Goal: Information Seeking & Learning: Learn about a topic

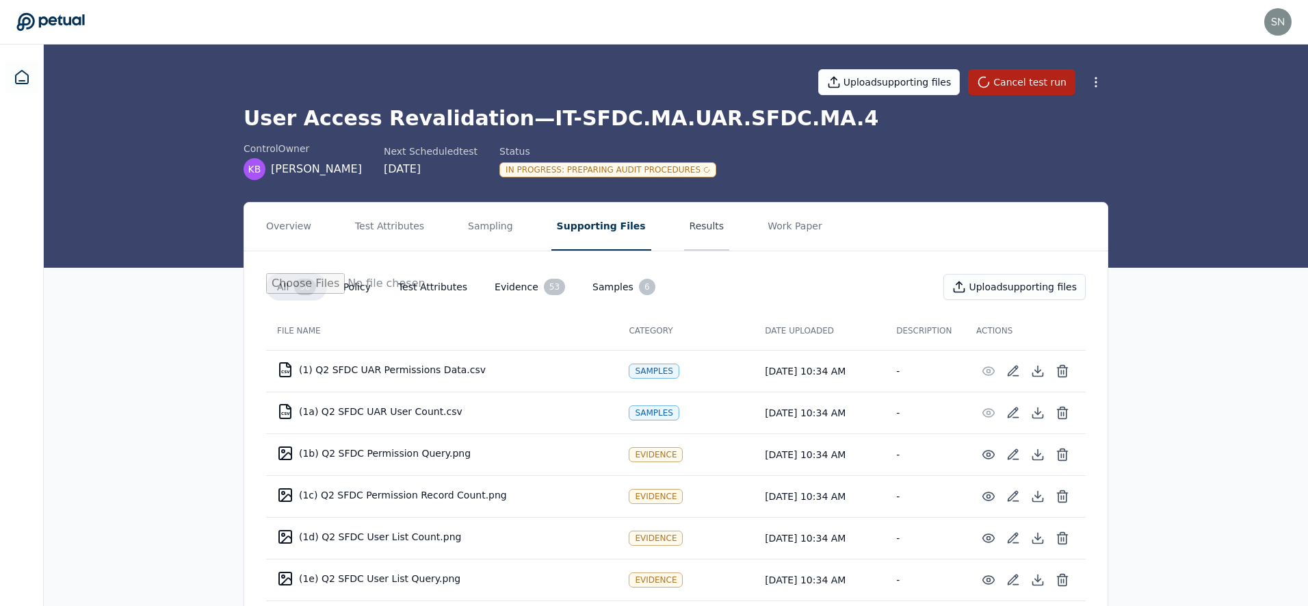
click at [684, 231] on button "Results" at bounding box center [707, 227] width 46 height 48
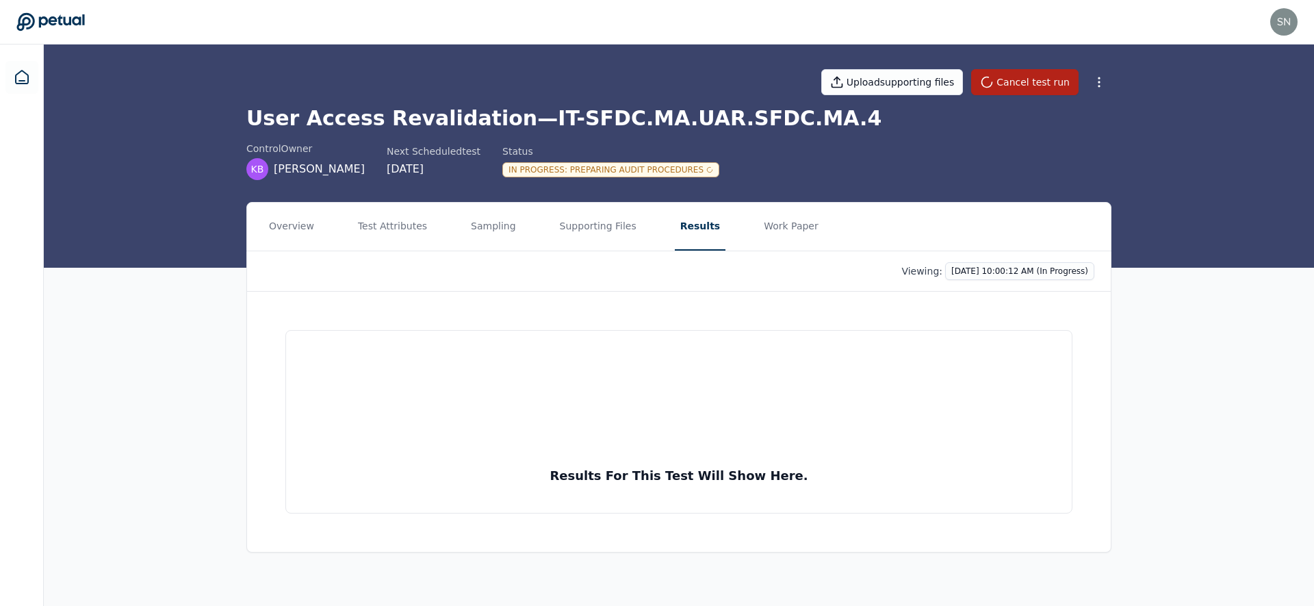
drag, startPoint x: 344, startPoint y: 226, endPoint x: 353, endPoint y: 230, distance: 9.5
click at [345, 227] on nav "Overview Test Attributes Sampling Supporting Files Results Work Paper" at bounding box center [678, 227] width 863 height 48
click at [361, 226] on button "Test Attributes" at bounding box center [392, 227] width 80 height 48
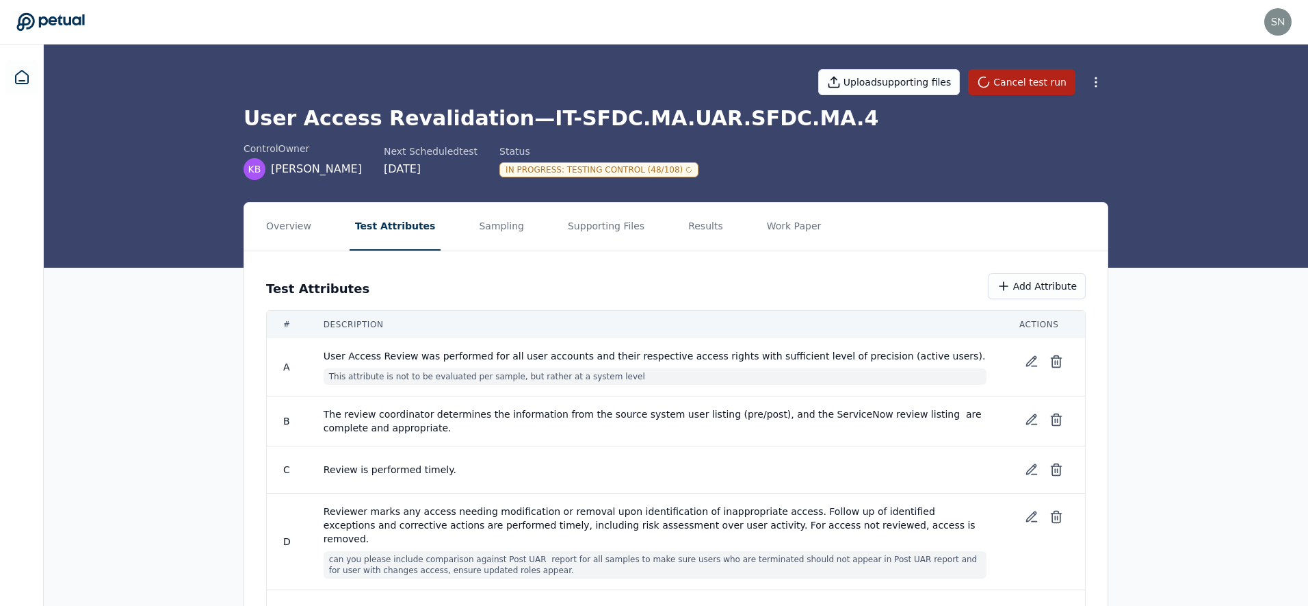
click at [189, 331] on div "Overview Test Attributes Sampling Supporting Files Results Work Paper Test Attr…" at bounding box center [676, 465] width 1264 height 527
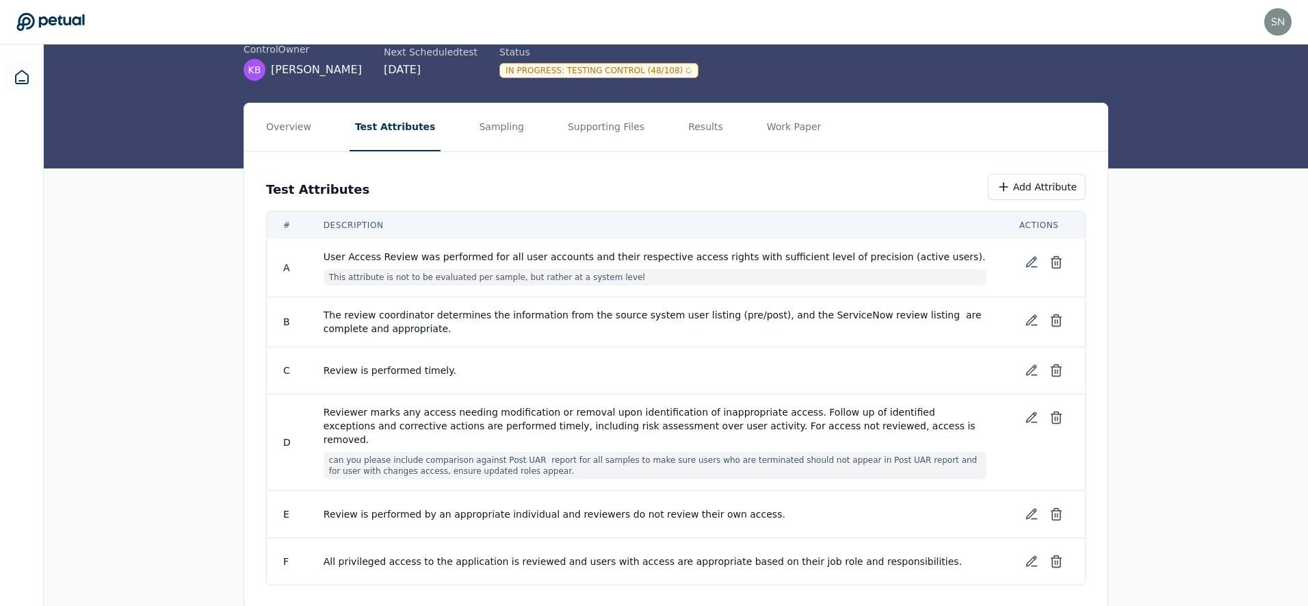
scroll to position [109, 0]
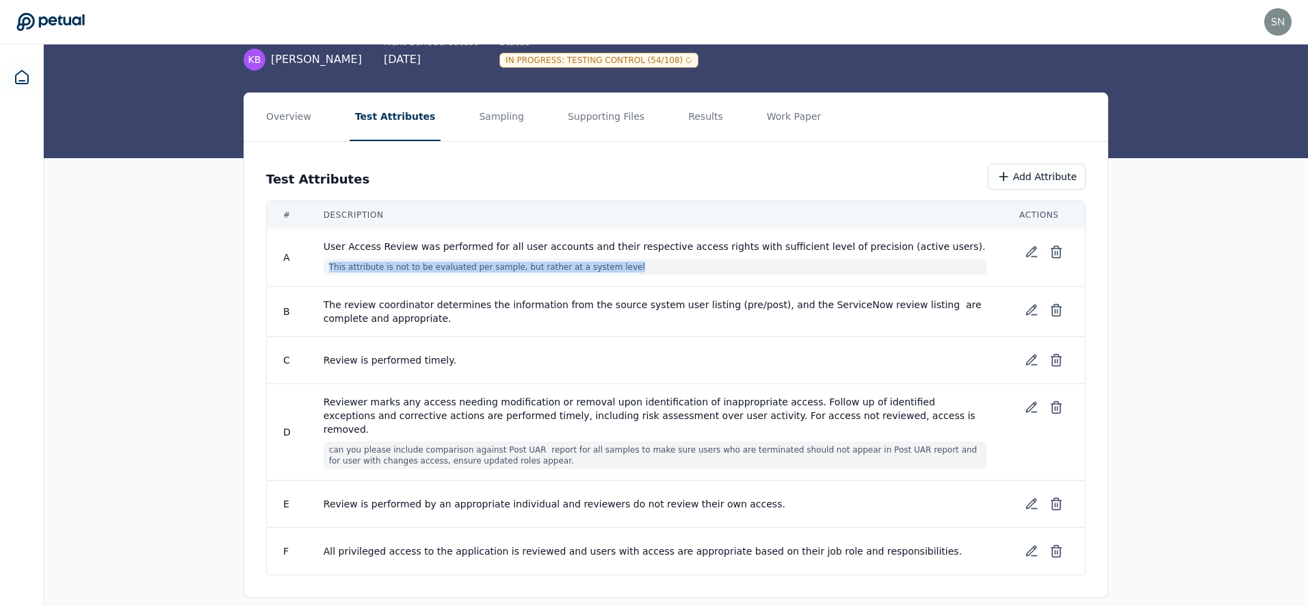
drag, startPoint x: 330, startPoint y: 268, endPoint x: 653, endPoint y: 263, distance: 323.0
click at [656, 262] on span "This attribute is not to be evaluated per sample, but rather at a system level" at bounding box center [655, 267] width 663 height 16
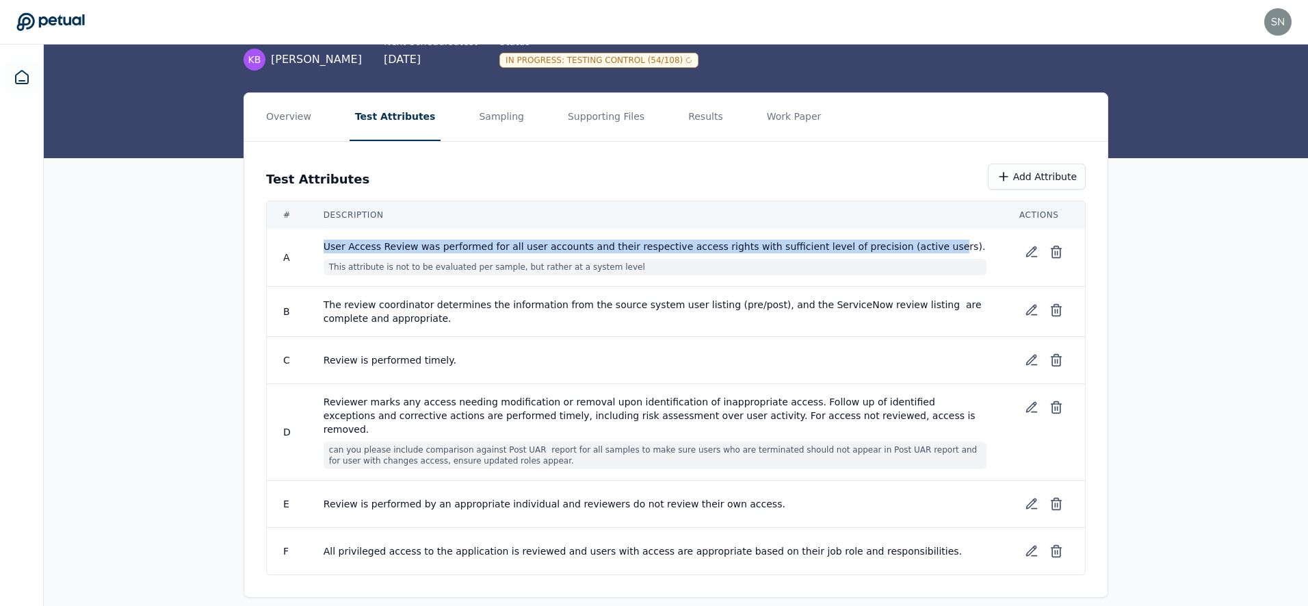
drag, startPoint x: 323, startPoint y: 244, endPoint x: 961, endPoint y: 242, distance: 638.4
click at [962, 242] on span "User Access Review was performed for all user accounts and their respective acc…" at bounding box center [655, 246] width 663 height 14
click at [499, 246] on span "User Access Review was performed for all user accounts and their respective acc…" at bounding box center [655, 246] width 663 height 14
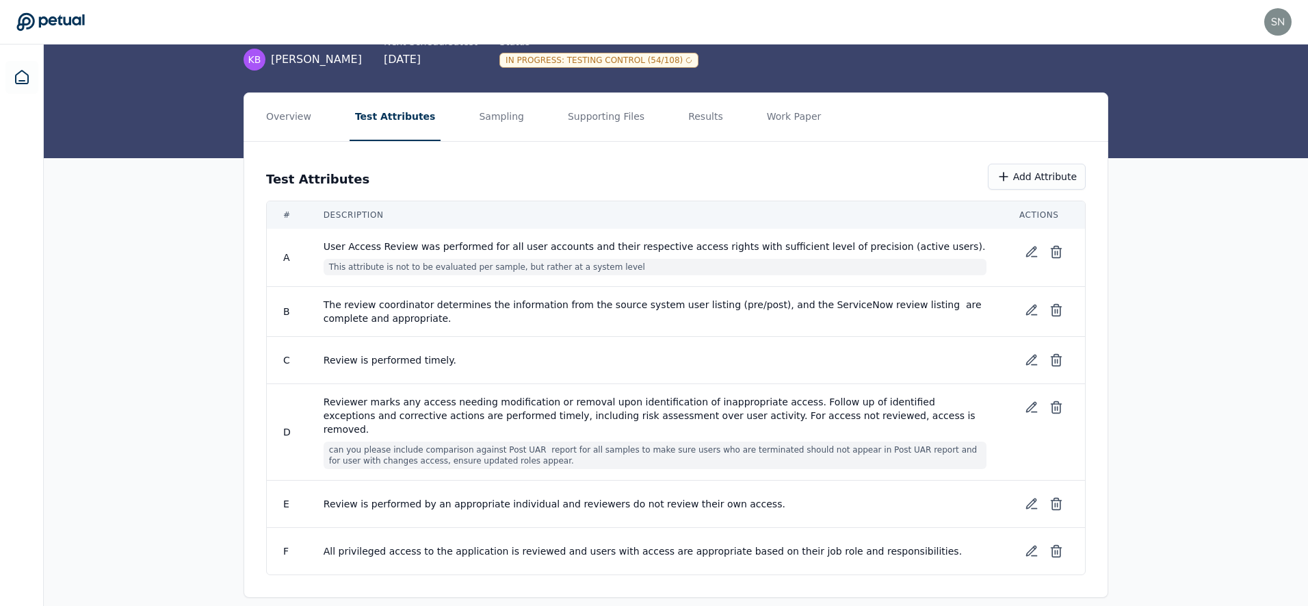
click at [551, 248] on span "User Access Review was performed for all user accounts and their respective acc…" at bounding box center [655, 246] width 663 height 14
drag, startPoint x: 629, startPoint y: 246, endPoint x: 904, endPoint y: 251, distance: 275.1
click at [904, 251] on span "User Access Review was performed for all user accounts and their respective acc…" at bounding box center [655, 246] width 663 height 14
click at [885, 249] on span "User Access Review was performed for all user accounts and their respective acc…" at bounding box center [655, 246] width 663 height 14
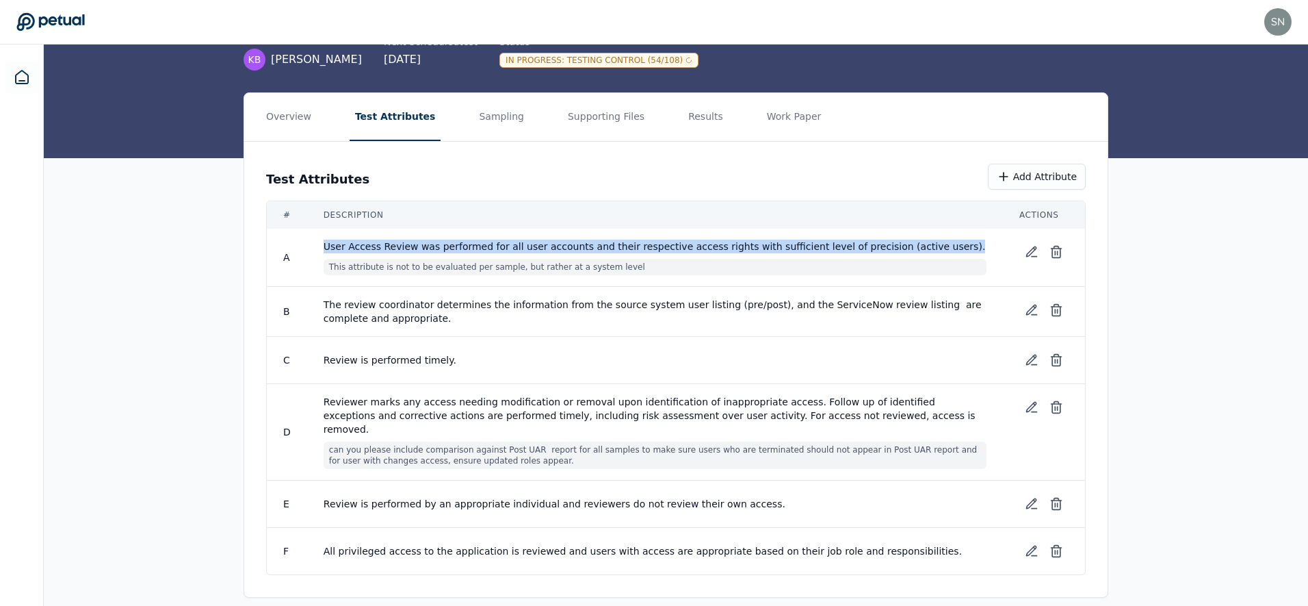
drag, startPoint x: 949, startPoint y: 250, endPoint x: 317, endPoint y: 243, distance: 632.3
click at [317, 243] on td "User Access Review was performed for all user accounts and their respective acc…" at bounding box center [655, 258] width 696 height 58
click at [460, 248] on span "User Access Review was performed for all user accounts and their respective acc…" at bounding box center [655, 246] width 663 height 14
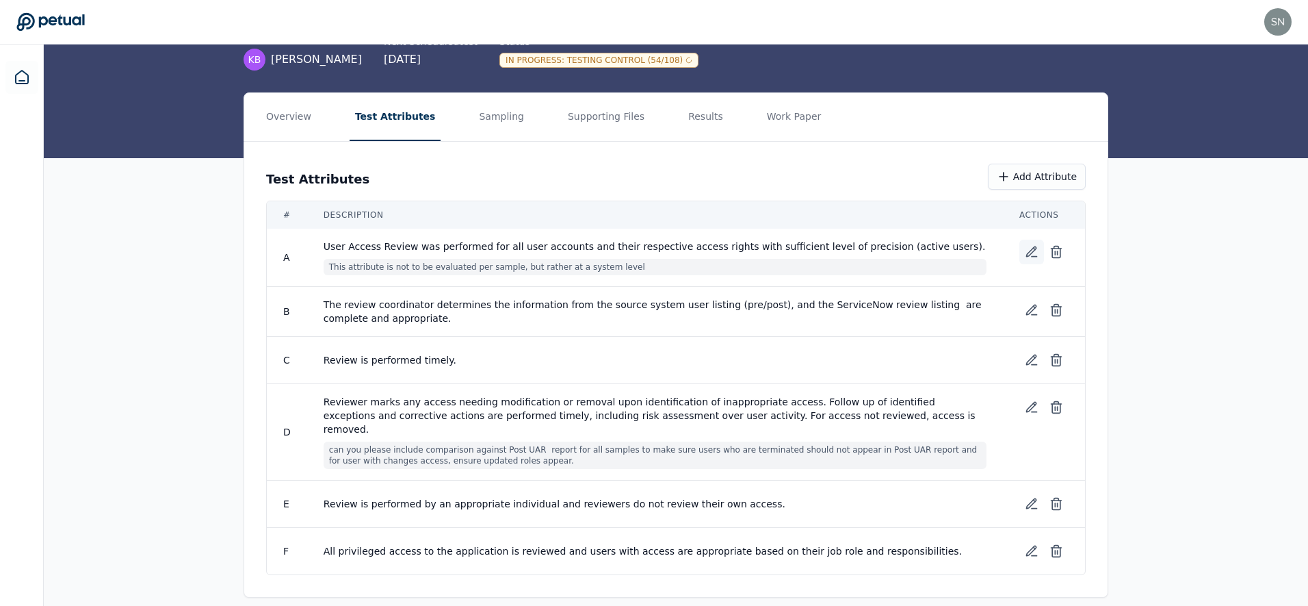
click at [1028, 250] on icon at bounding box center [1032, 252] width 14 height 14
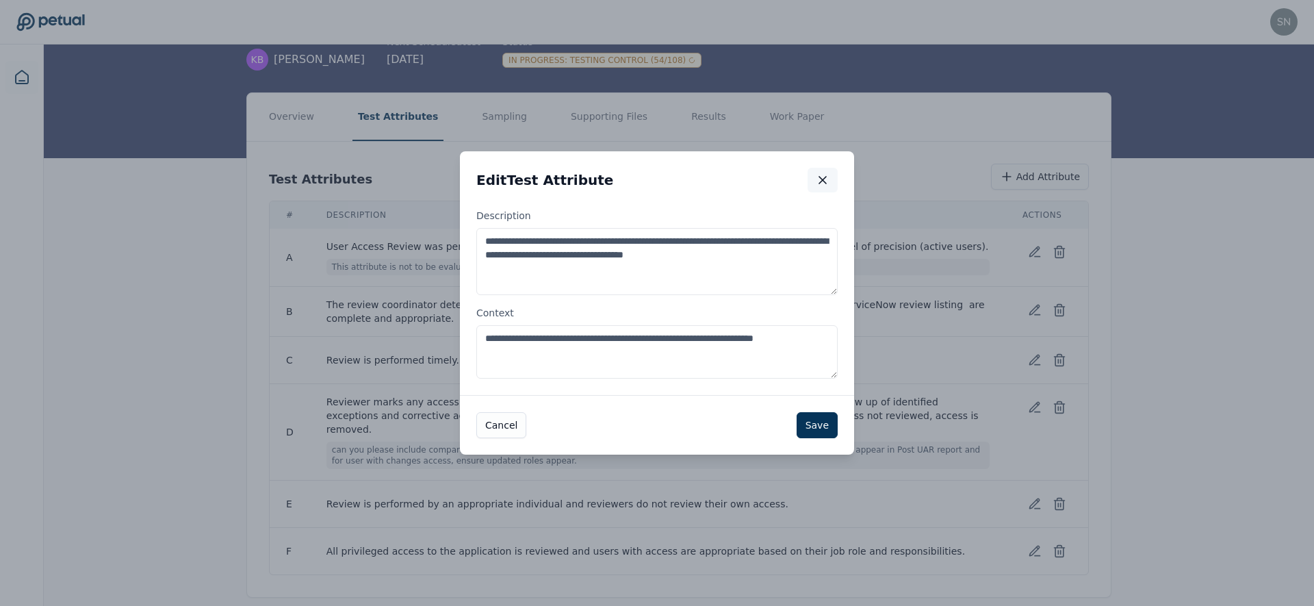
click at [824, 182] on icon "button" at bounding box center [822, 180] width 7 height 7
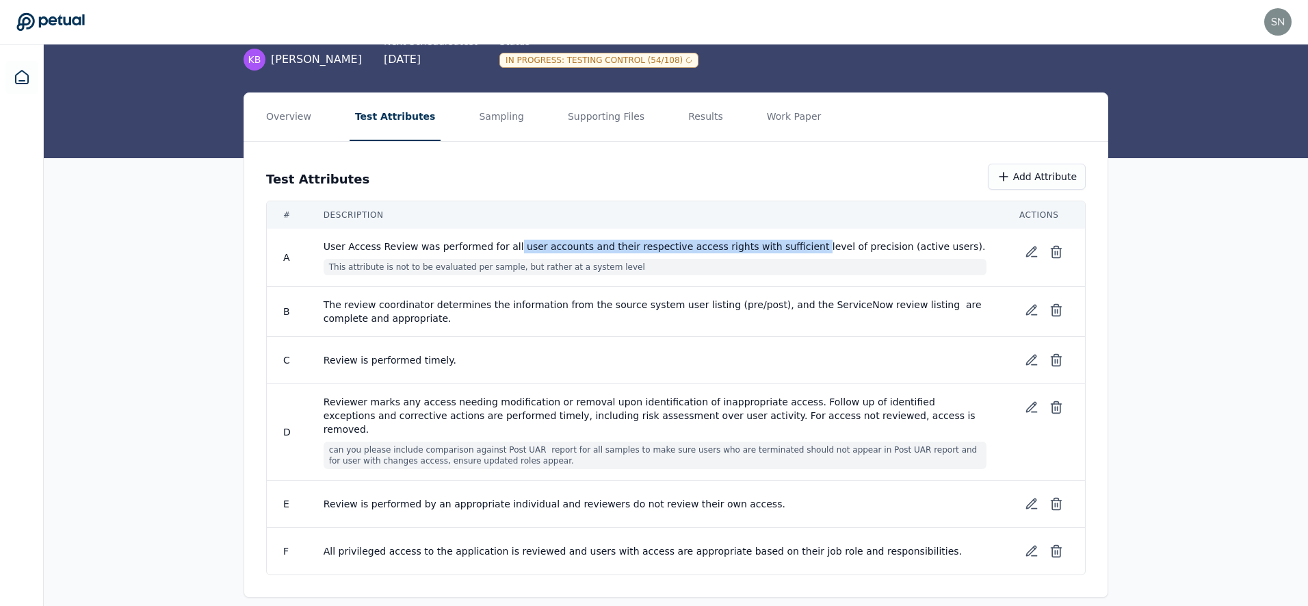
drag, startPoint x: 519, startPoint y: 247, endPoint x: 792, endPoint y: 244, distance: 273.0
click at [792, 244] on span "User Access Review was performed for all user accounts and their respective acc…" at bounding box center [655, 246] width 663 height 14
drag, startPoint x: 884, startPoint y: 248, endPoint x: 717, endPoint y: 250, distance: 167.0
click at [717, 250] on span "User Access Review was performed for all user accounts and their respective acc…" at bounding box center [655, 246] width 663 height 14
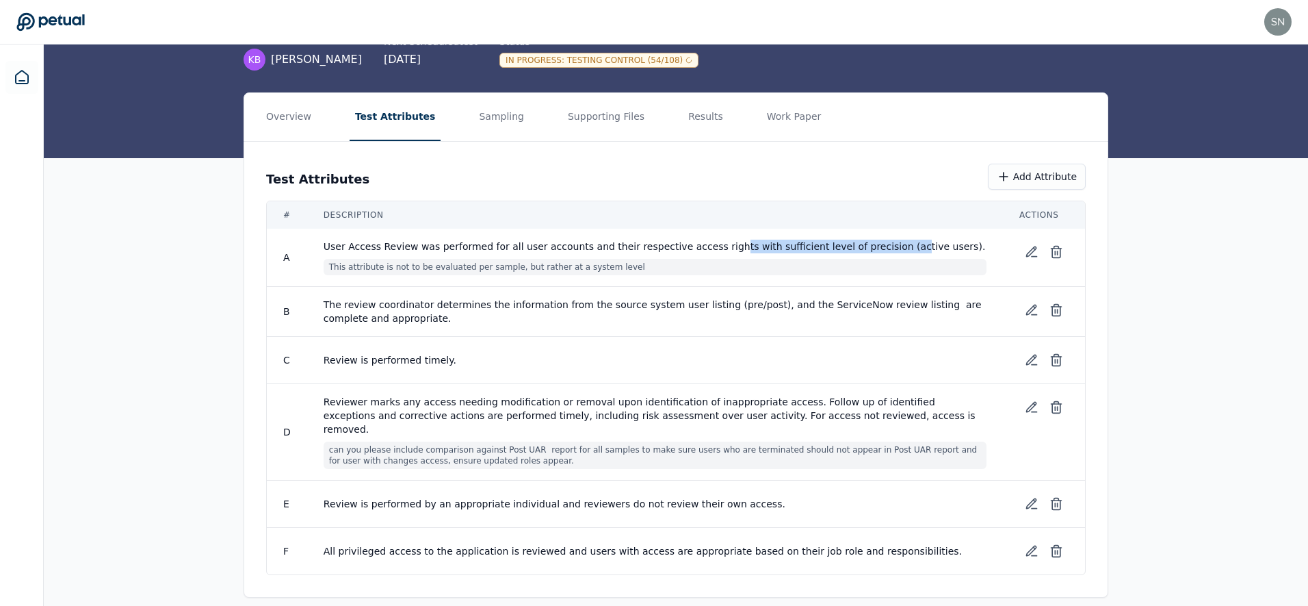
click at [753, 246] on span "User Access Review was performed for all user accounts and their respective acc…" at bounding box center [655, 246] width 663 height 14
drag, startPoint x: 741, startPoint y: 246, endPoint x: 910, endPoint y: 251, distance: 169.1
click at [911, 248] on span "User Access Review was performed for all user accounts and their respective acc…" at bounding box center [655, 246] width 663 height 14
click at [790, 264] on span "This attribute is not to be evaluated per sample, but rather at a system level" at bounding box center [655, 267] width 663 height 16
click at [1028, 255] on icon at bounding box center [1032, 252] width 14 height 14
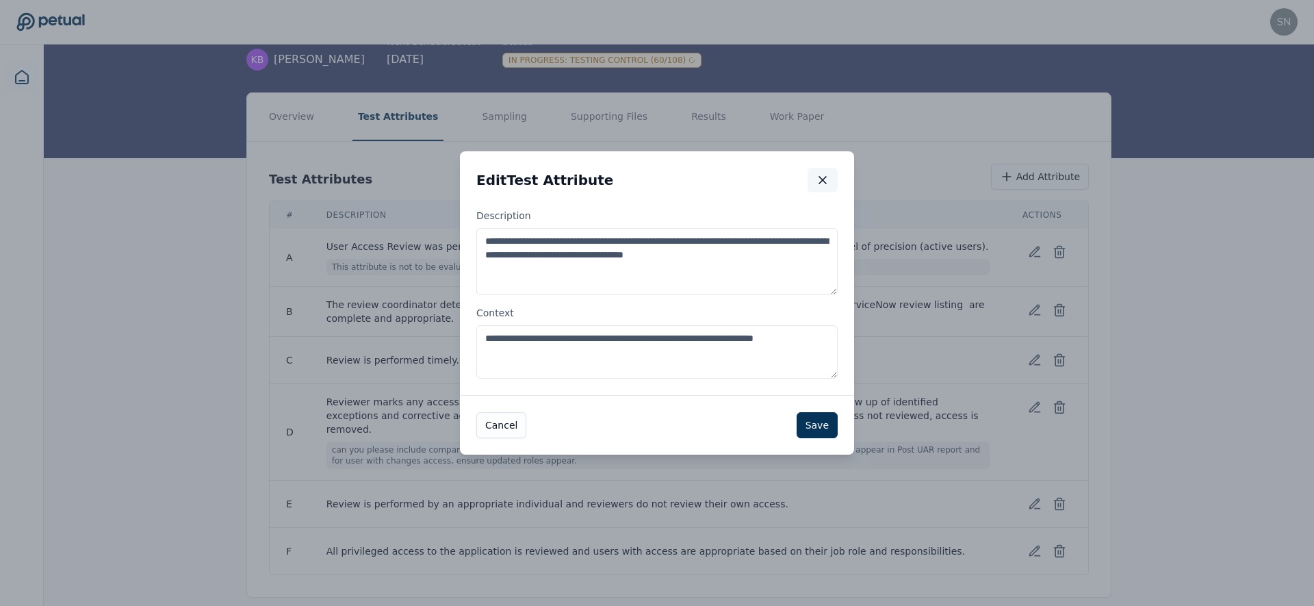
click at [826, 185] on icon "button" at bounding box center [823, 180] width 14 height 14
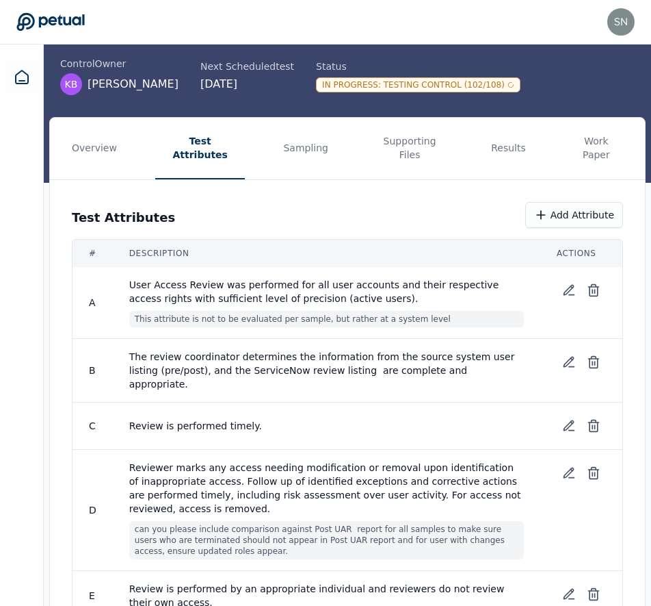
click at [351, 180] on div "Test Attributes Add Attribute # Description Actions A User Access Review was pe…" at bounding box center [347, 436] width 595 height 512
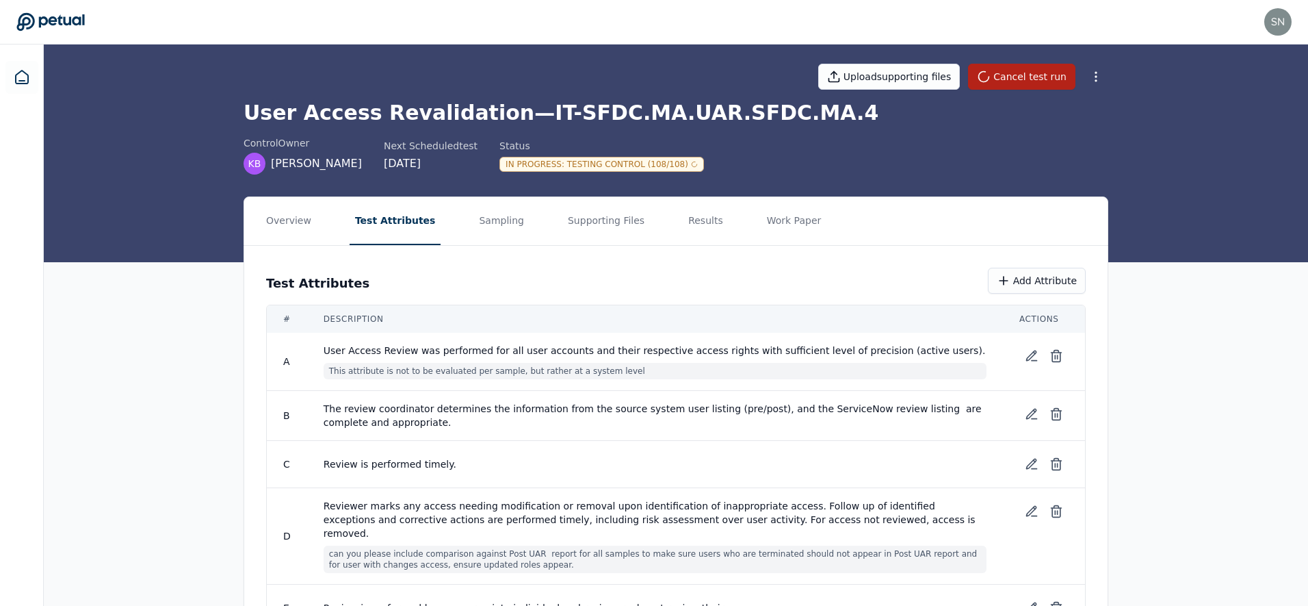
scroll to position [0, 0]
